Goal: Understand process/instructions: Understand process/instructions

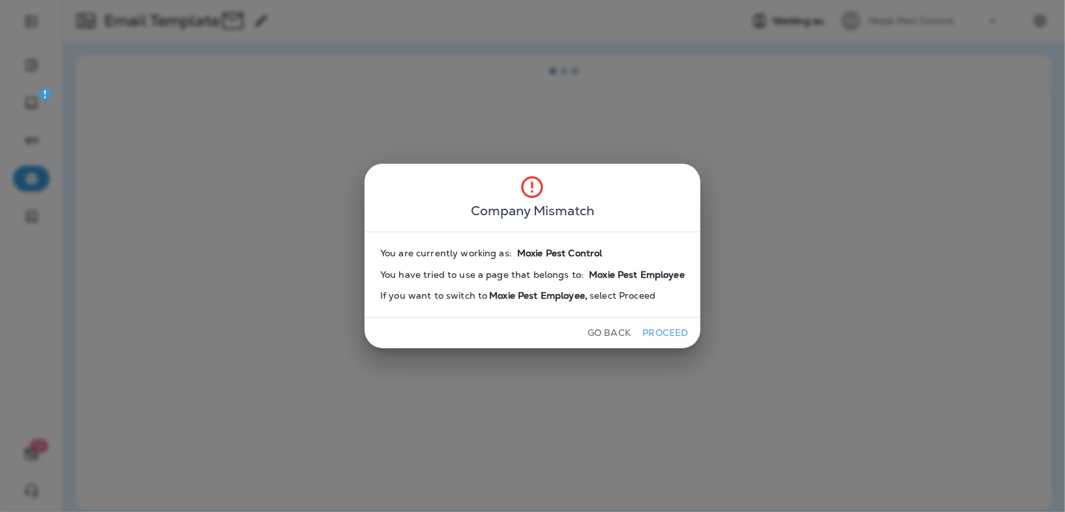
click at [668, 333] on button "Proceed" at bounding box center [665, 333] width 49 height 20
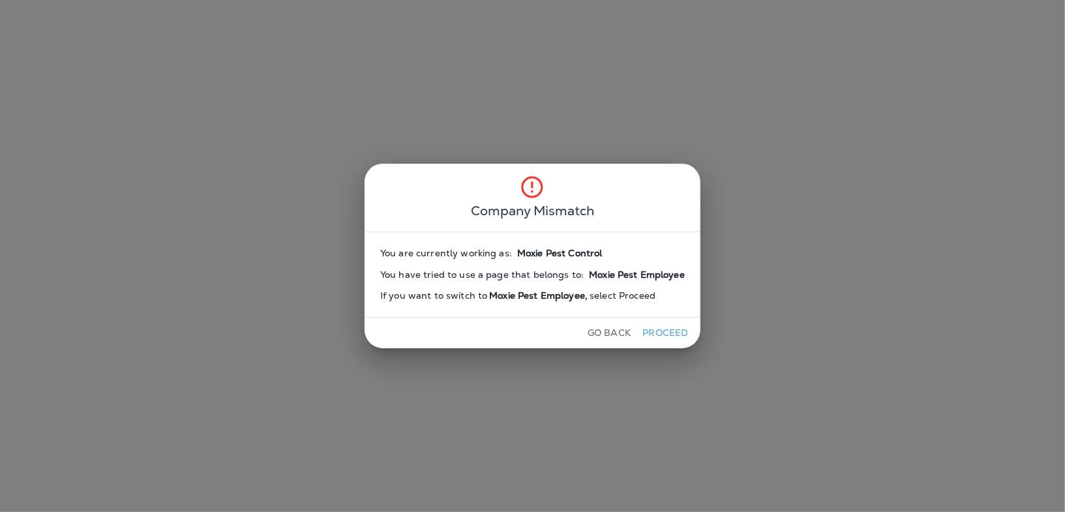
click at [668, 333] on button "Proceed" at bounding box center [665, 333] width 49 height 20
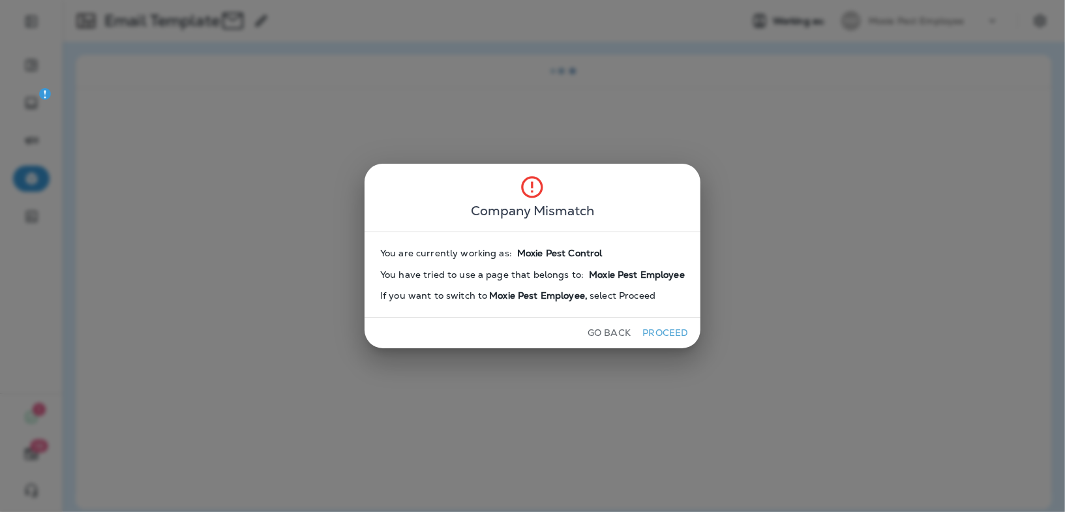
click at [668, 333] on button "Proceed" at bounding box center [665, 333] width 49 height 20
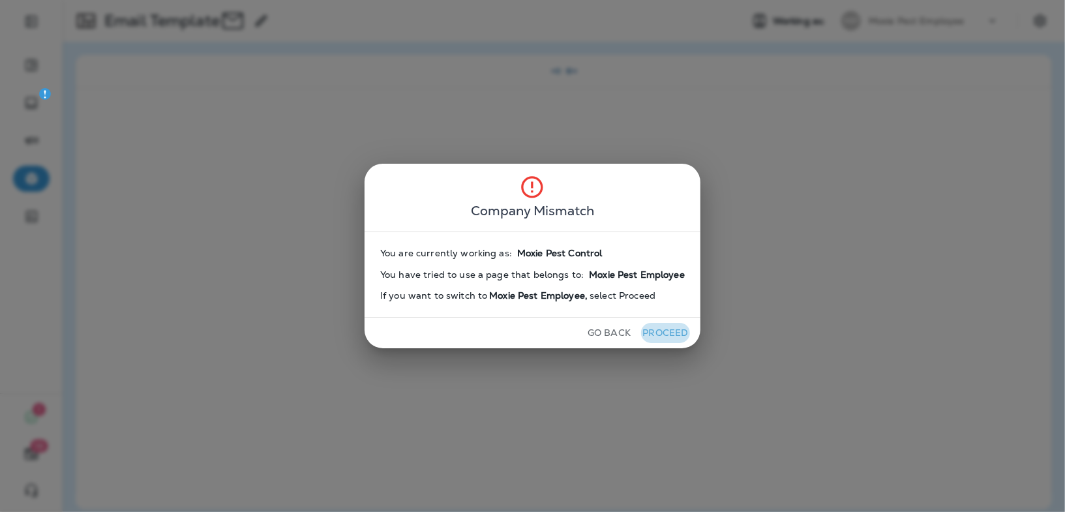
click at [668, 333] on button "Proceed" at bounding box center [665, 333] width 49 height 20
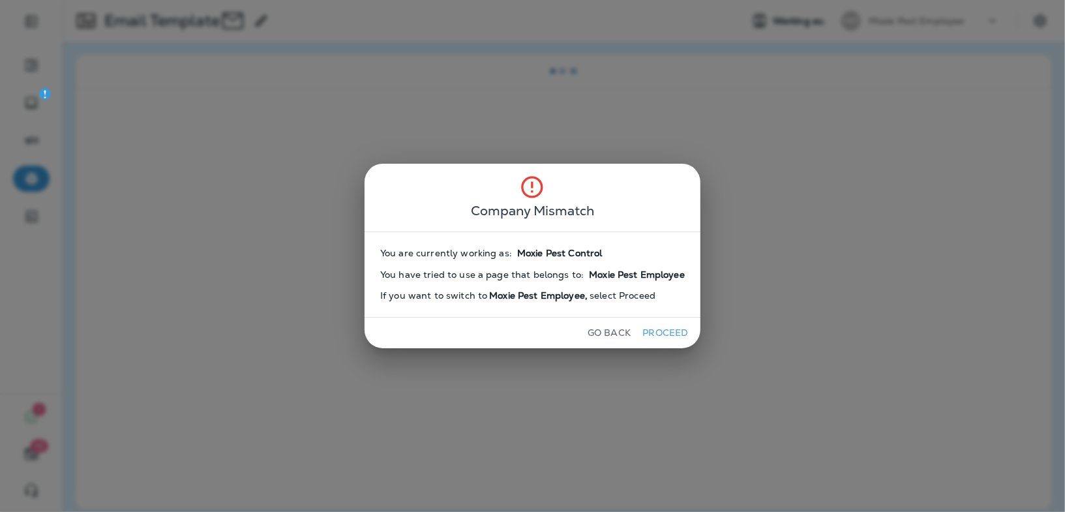
click at [668, 333] on button "Proceed" at bounding box center [665, 333] width 49 height 20
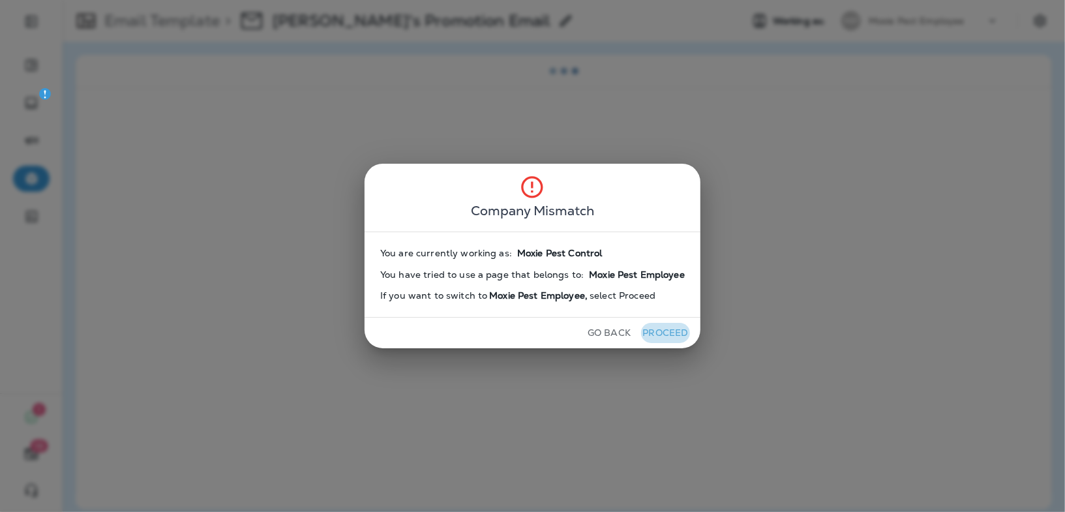
click at [668, 333] on button "Proceed" at bounding box center [665, 333] width 49 height 20
